Goal: Information Seeking & Learning: Learn about a topic

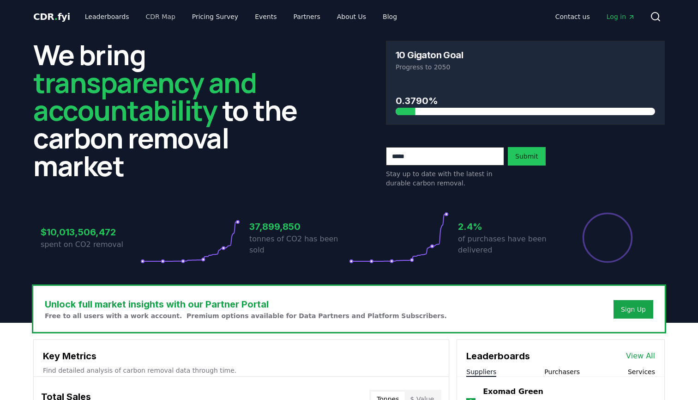
click at [146, 19] on link "CDR Map" at bounding box center [161, 16] width 44 height 17
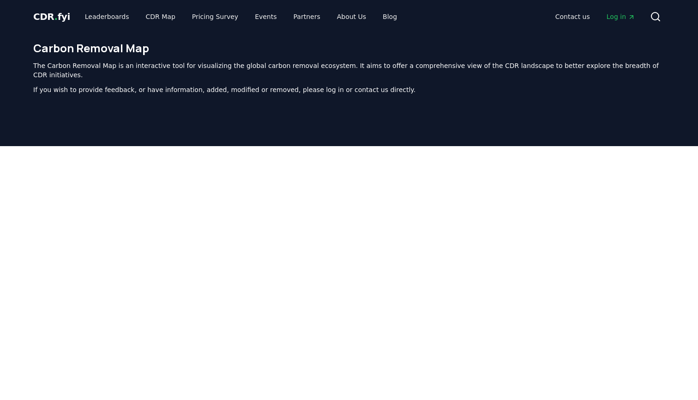
click at [685, 208] on div at bounding box center [349, 346] width 698 height 400
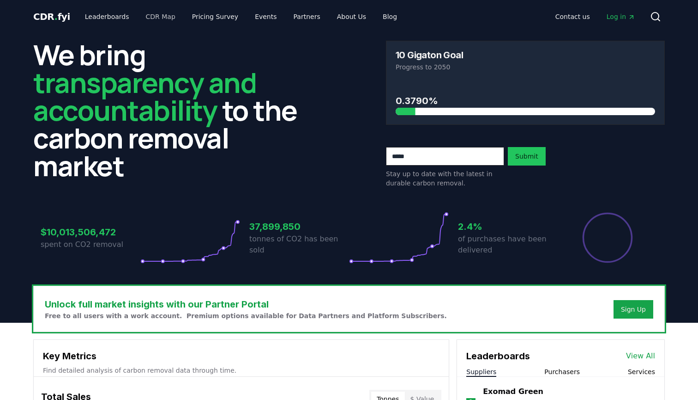
click at [145, 20] on link "CDR Map" at bounding box center [161, 16] width 44 height 17
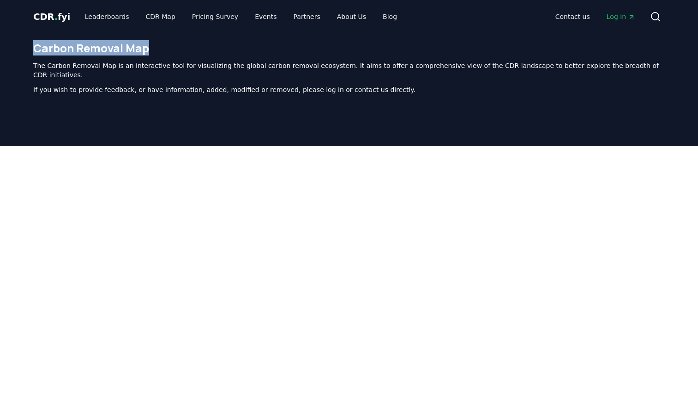
drag, startPoint x: 34, startPoint y: 44, endPoint x: 181, endPoint y: 54, distance: 147.2
click at [181, 54] on h1 "Carbon Removal Map" at bounding box center [349, 48] width 632 height 15
click at [214, 18] on link "Pricing Survey" at bounding box center [215, 16] width 61 height 17
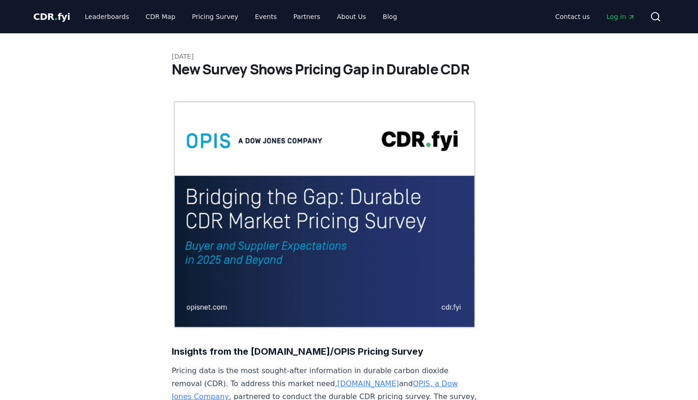
click at [44, 23] on link "CDR . fyi" at bounding box center [51, 16] width 37 height 13
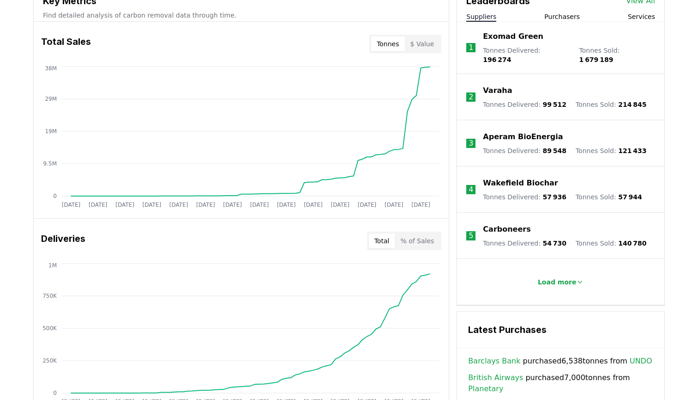
scroll to position [327, 0]
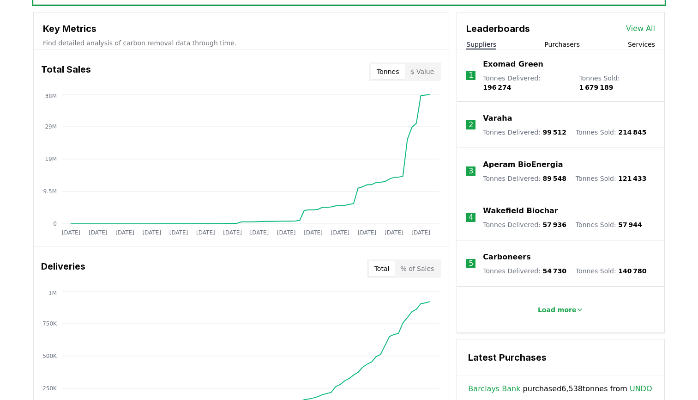
click at [647, 25] on link "View All" at bounding box center [640, 28] width 29 height 11
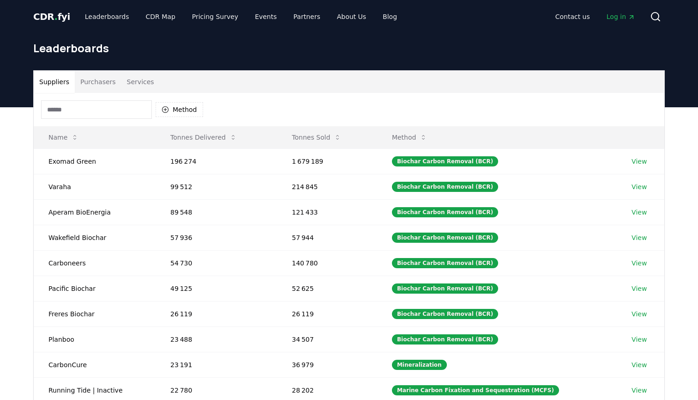
click at [108, 114] on input at bounding box center [96, 109] width 111 height 18
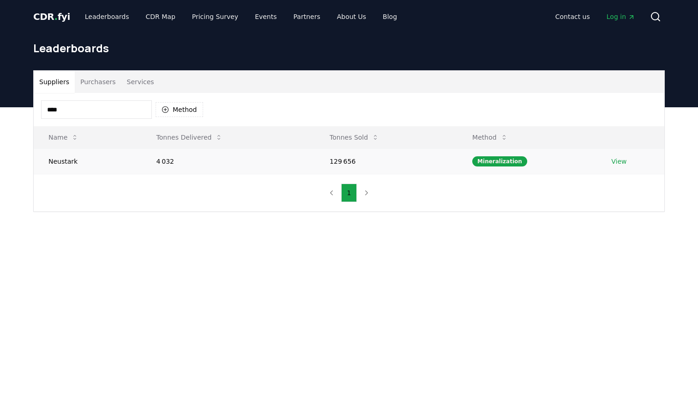
type input "****"
click at [348, 162] on td "129 656" at bounding box center [386, 160] width 143 height 25
click at [66, 164] on td "Neustark" at bounding box center [88, 160] width 108 height 25
click at [615, 163] on link "View" at bounding box center [619, 161] width 15 height 9
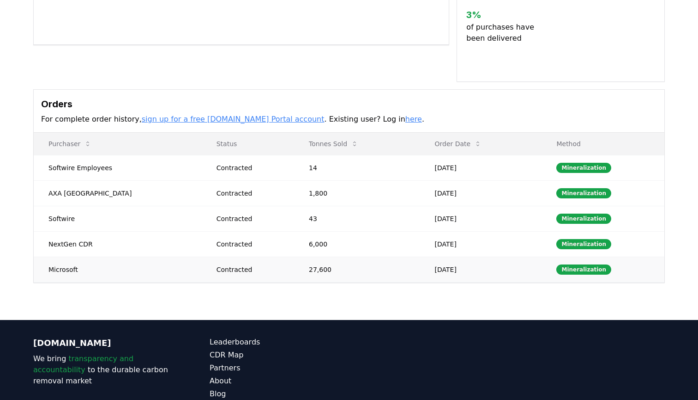
scroll to position [224, 0]
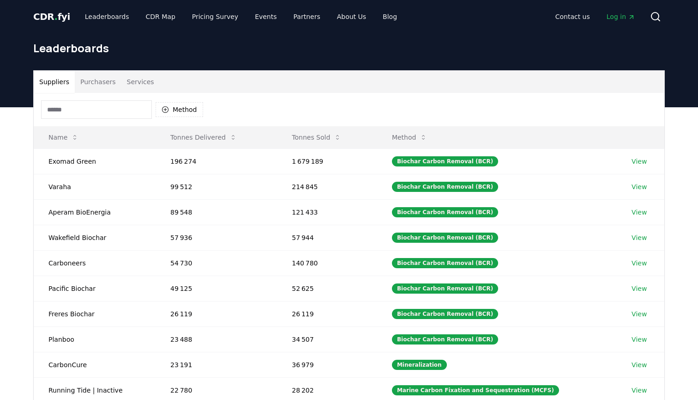
click at [87, 109] on input at bounding box center [96, 109] width 111 height 18
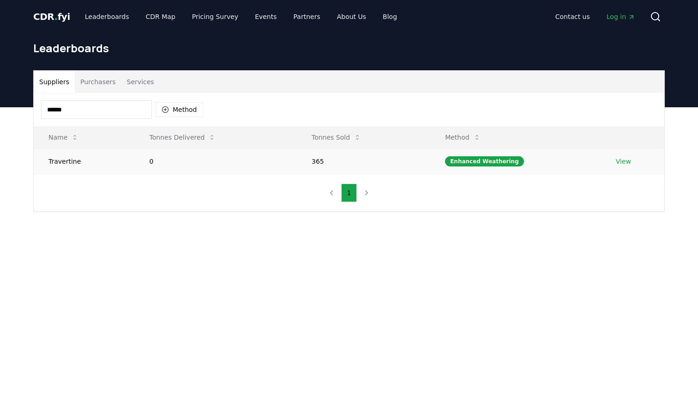
type input "******"
click at [379, 164] on td "365" at bounding box center [363, 160] width 133 height 25
click at [624, 155] on td "View" at bounding box center [632, 160] width 63 height 25
click at [624, 160] on link "View" at bounding box center [623, 161] width 15 height 9
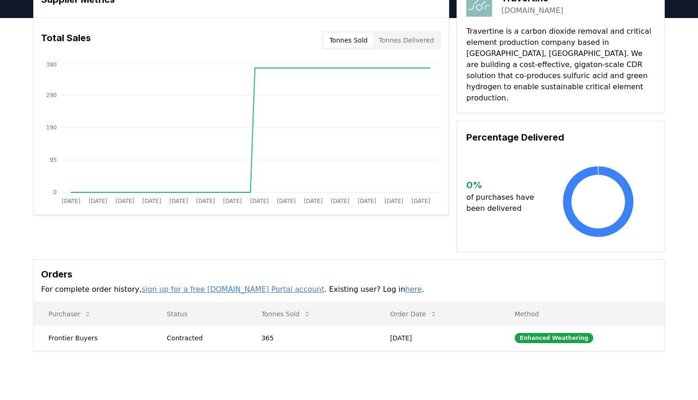
scroll to position [25, 0]
